Goal: Transaction & Acquisition: Purchase product/service

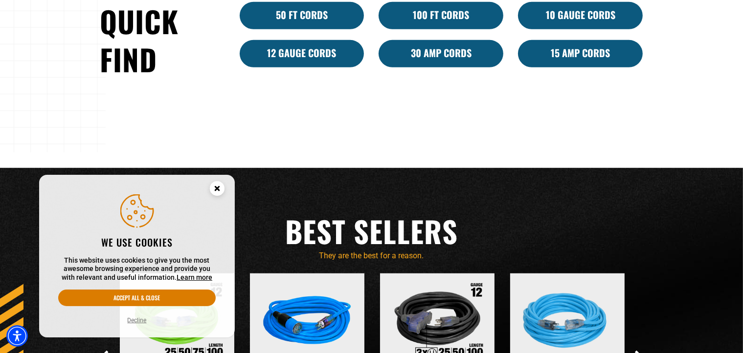
scroll to position [636, 0]
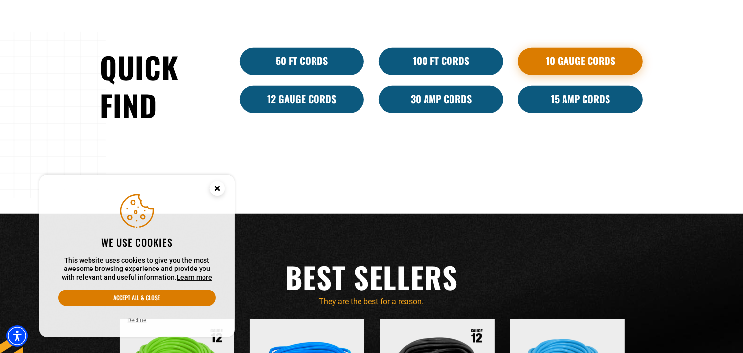
click at [580, 58] on section at bounding box center [371, 96] width 743 height 237
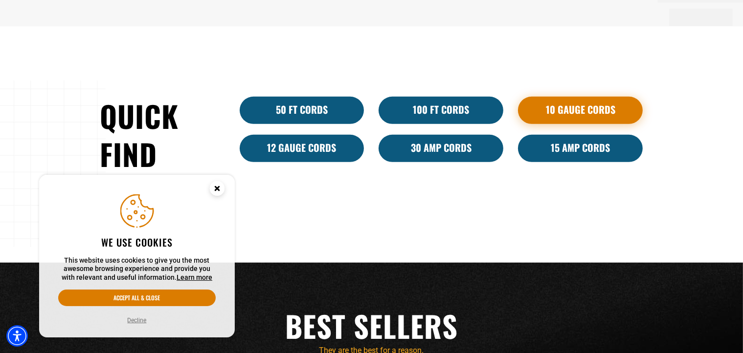
click at [592, 111] on link "10 Gauge Cords" at bounding box center [580, 110] width 125 height 27
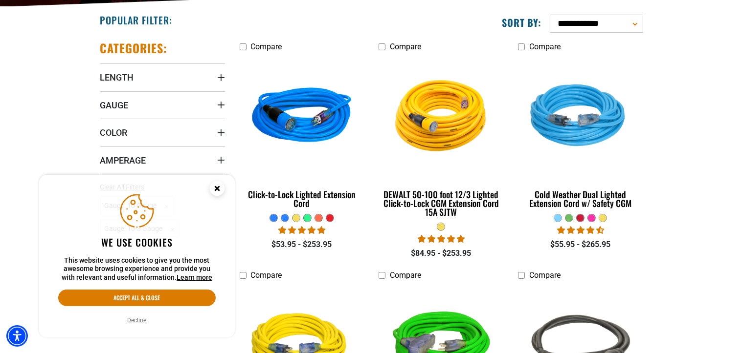
scroll to position [244, 0]
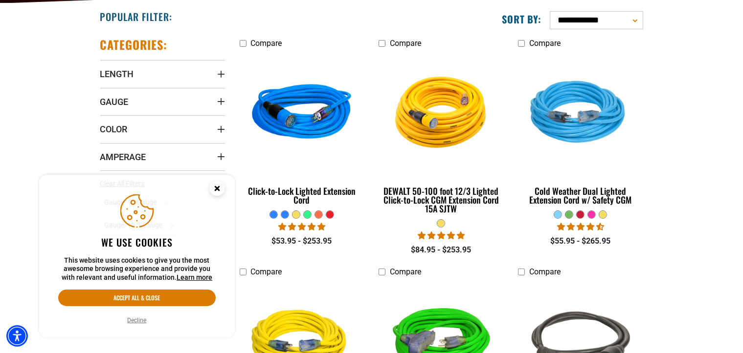
click at [216, 188] on icon "Close this option" at bounding box center [216, 188] width 3 height 3
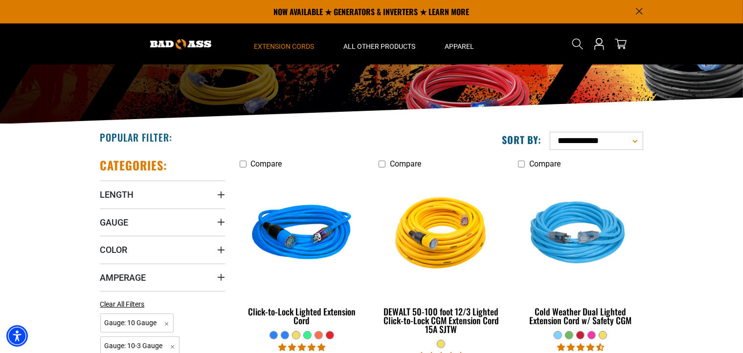
scroll to position [69, 0]
